Goal: Task Accomplishment & Management: Manage account settings

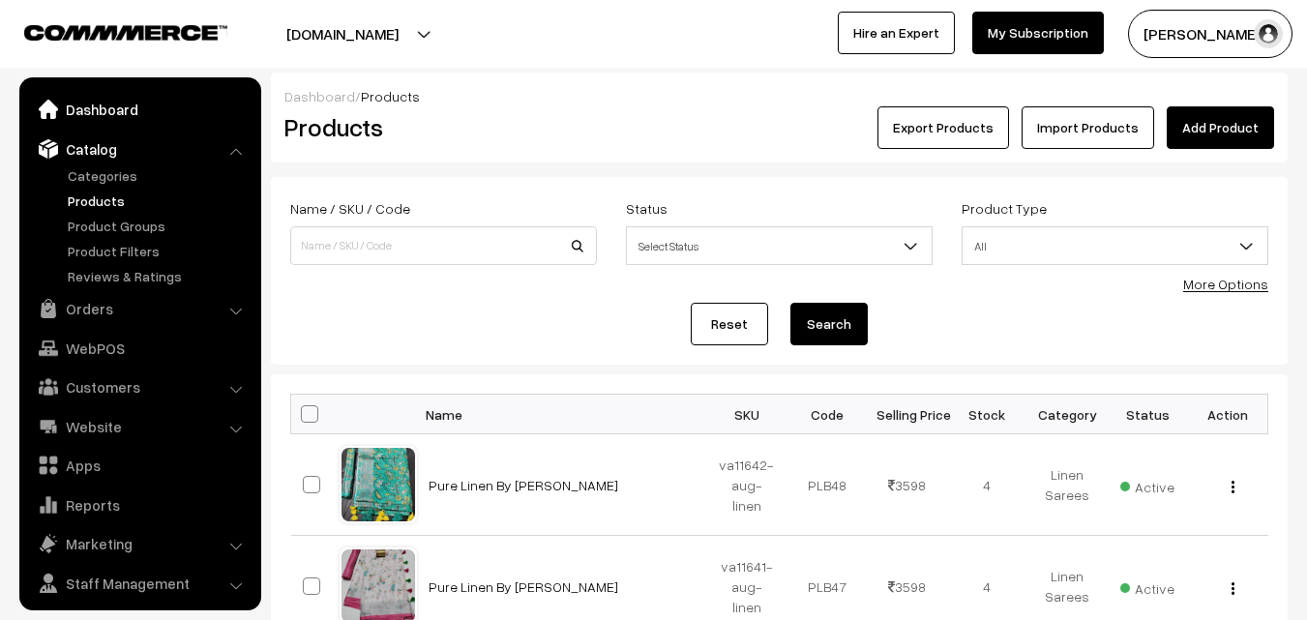
click at [74, 110] on link "Dashboard" at bounding box center [139, 109] width 230 height 35
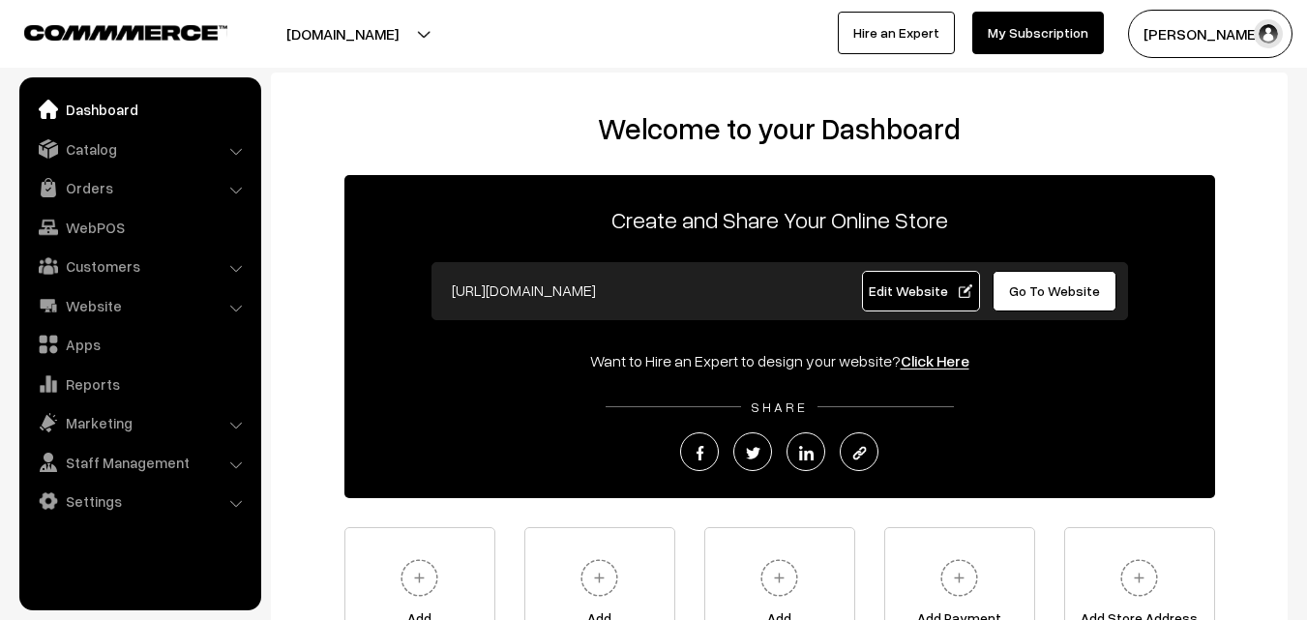
click at [87, 193] on link "Orders" at bounding box center [139, 187] width 230 height 35
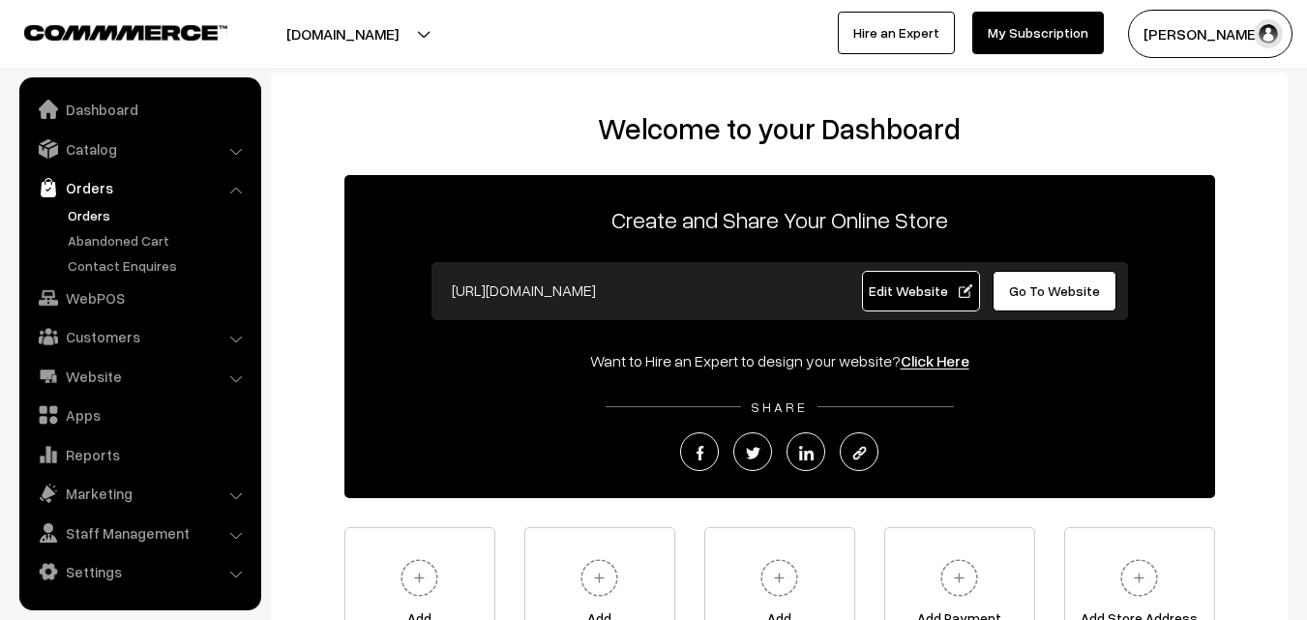
click at [89, 219] on link "Orders" at bounding box center [159, 215] width 192 height 20
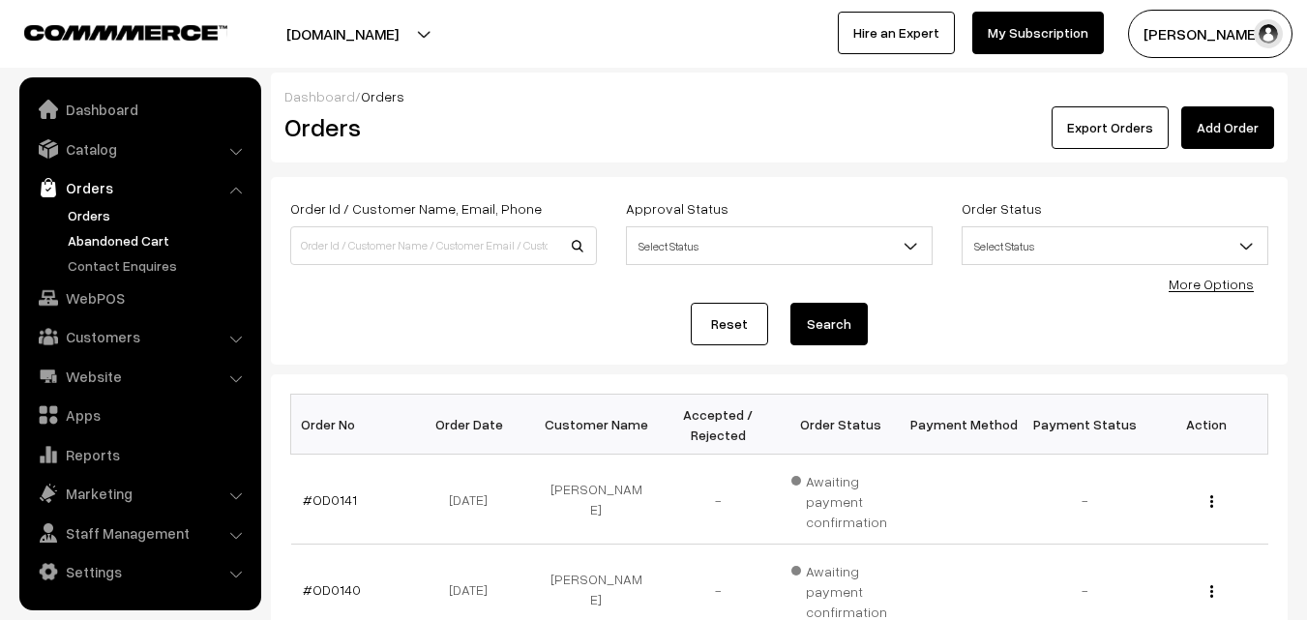
click at [85, 236] on link "Abandoned Cart" at bounding box center [159, 240] width 192 height 20
